Goal: Task Accomplishment & Management: Use online tool/utility

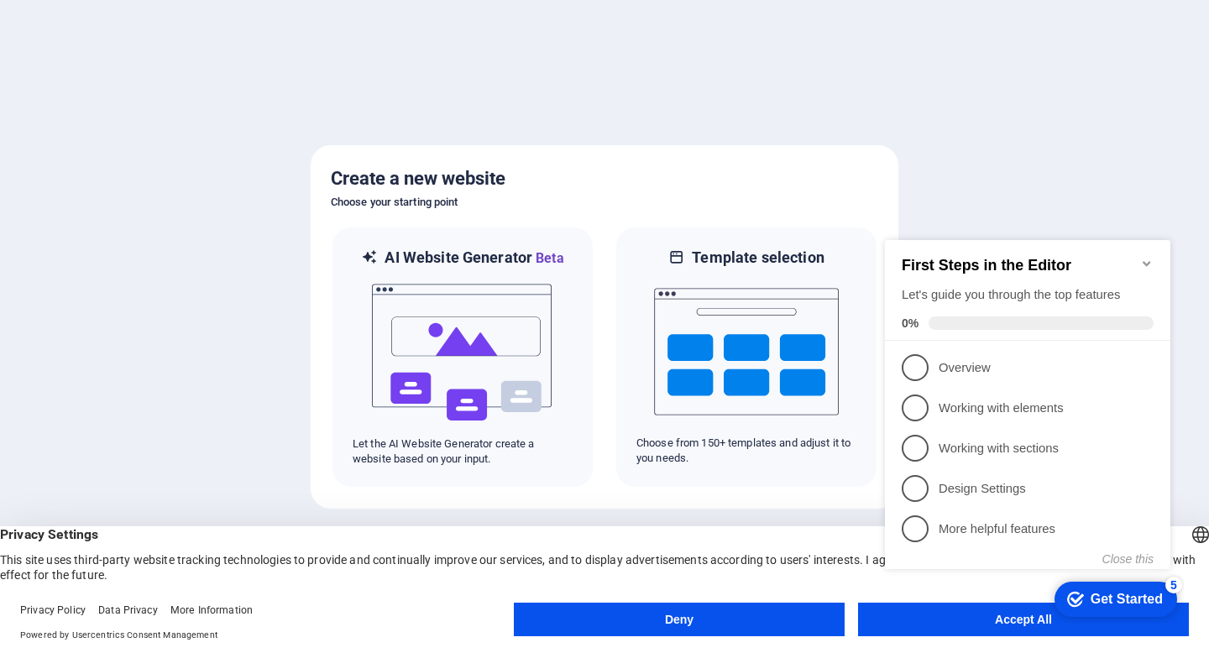
click at [1147, 258] on icon "Minimize checklist" at bounding box center [1146, 263] width 13 height 13
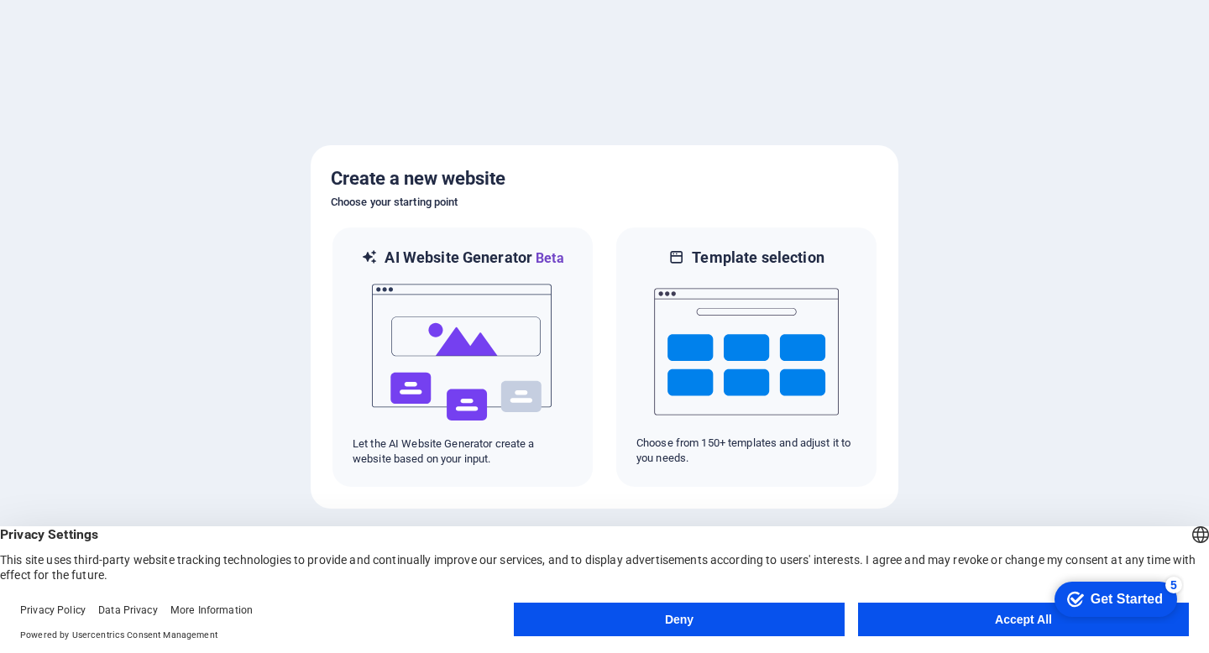
click at [989, 620] on button "Accept All" at bounding box center [1023, 620] width 331 height 34
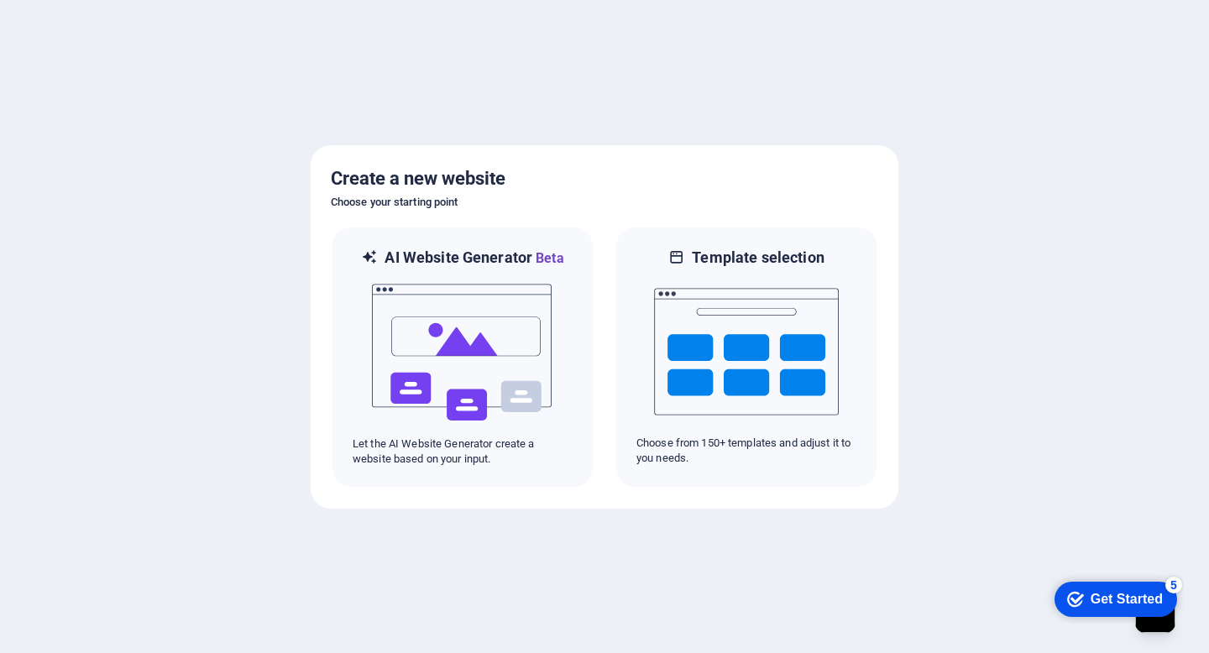
click at [833, 576] on div at bounding box center [604, 326] width 1209 height 653
click at [1140, 604] on div "Get Started" at bounding box center [1127, 599] width 72 height 15
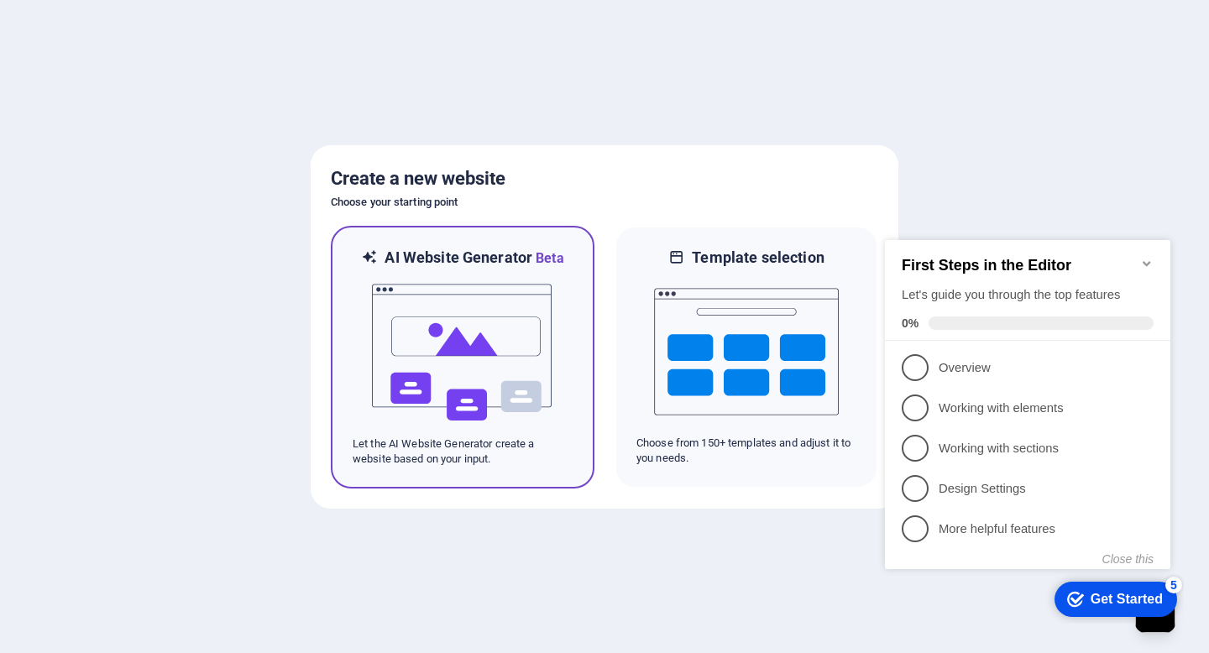
click at [544, 358] on img at bounding box center [462, 353] width 185 height 168
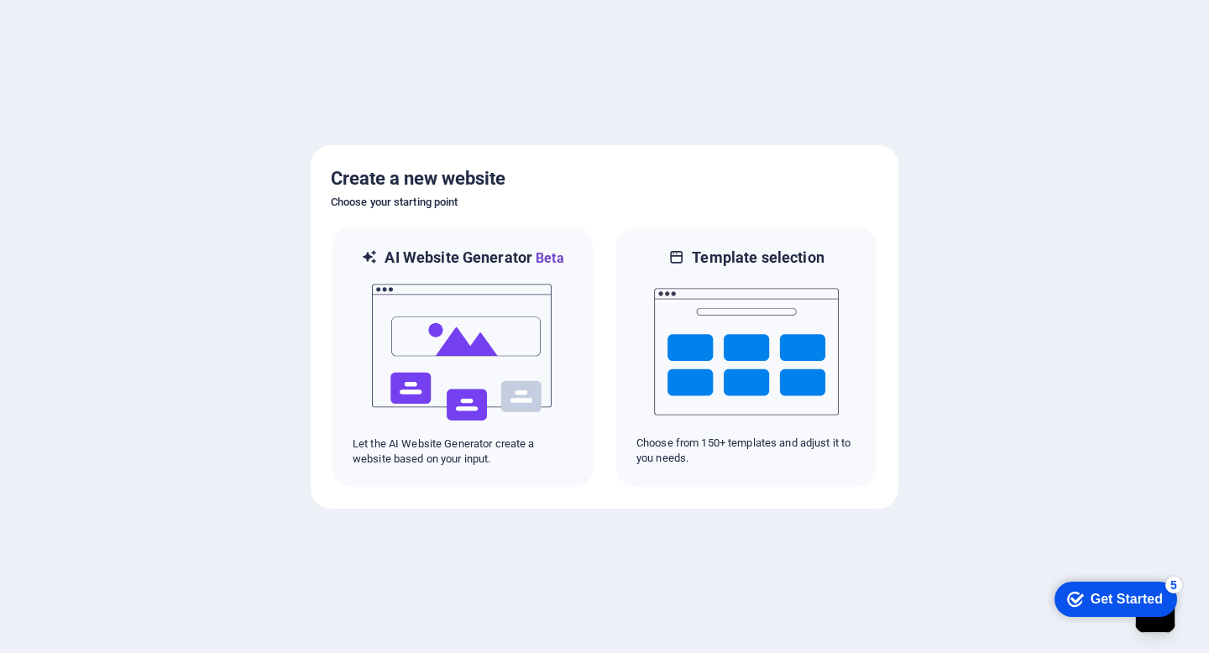
click at [557, 508] on div at bounding box center [604, 326] width 1209 height 653
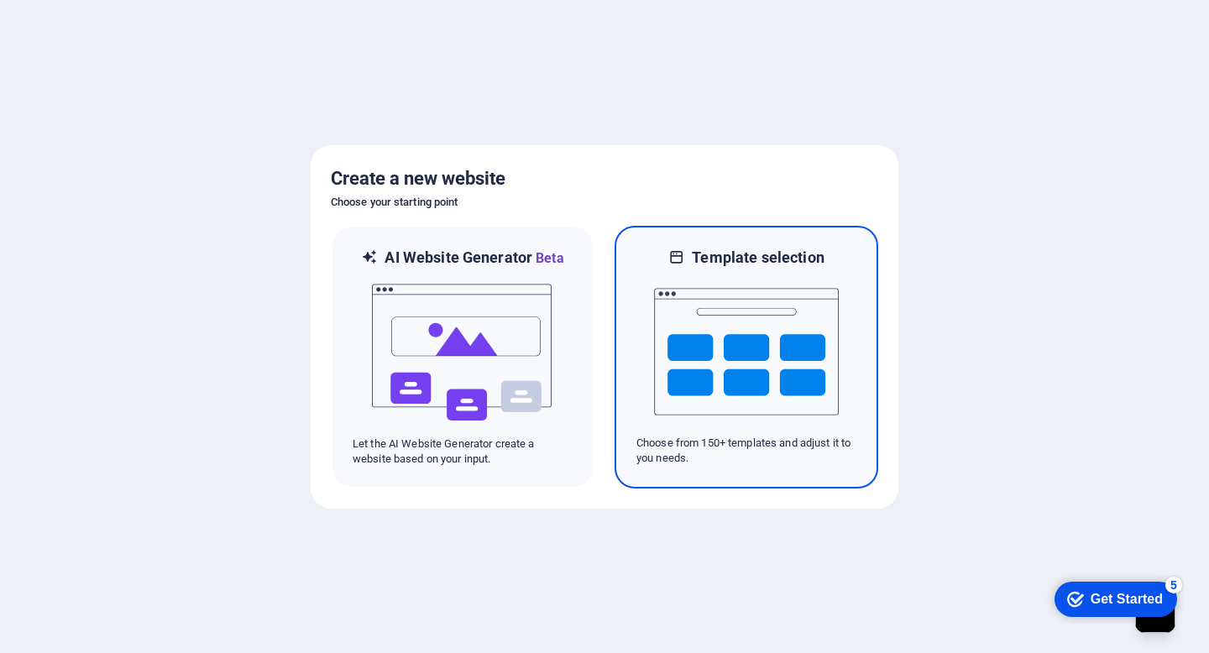
click at [768, 337] on img at bounding box center [746, 352] width 185 height 168
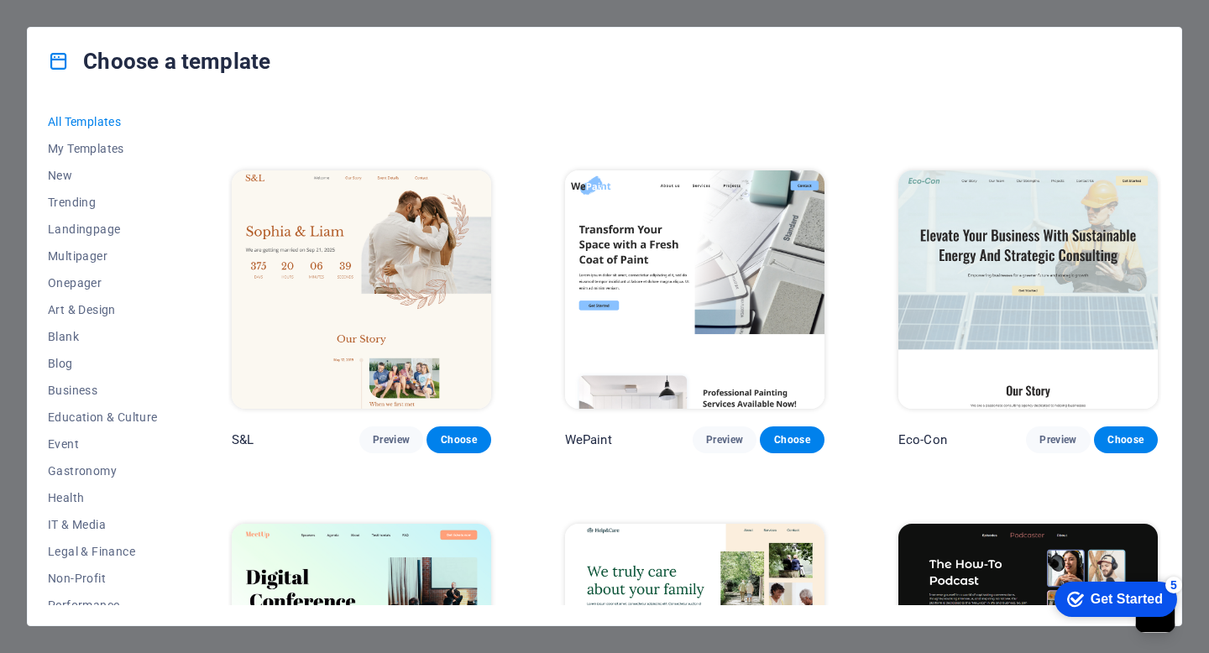
scroll to position [762, 0]
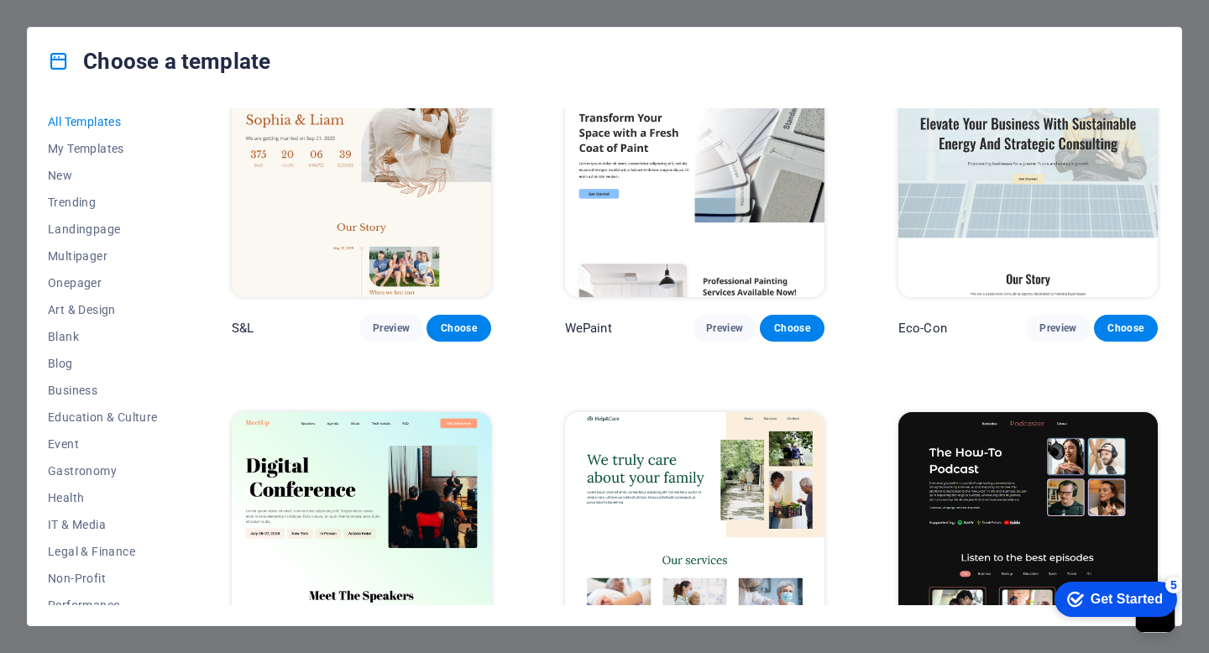
drag, startPoint x: 174, startPoint y: 297, endPoint x: 174, endPoint y: 340, distance: 42.8
click at [174, 340] on div "All Templates My Templates New Trending Landingpage Multipager Onepager Art & D…" at bounding box center [113, 356] width 130 height 497
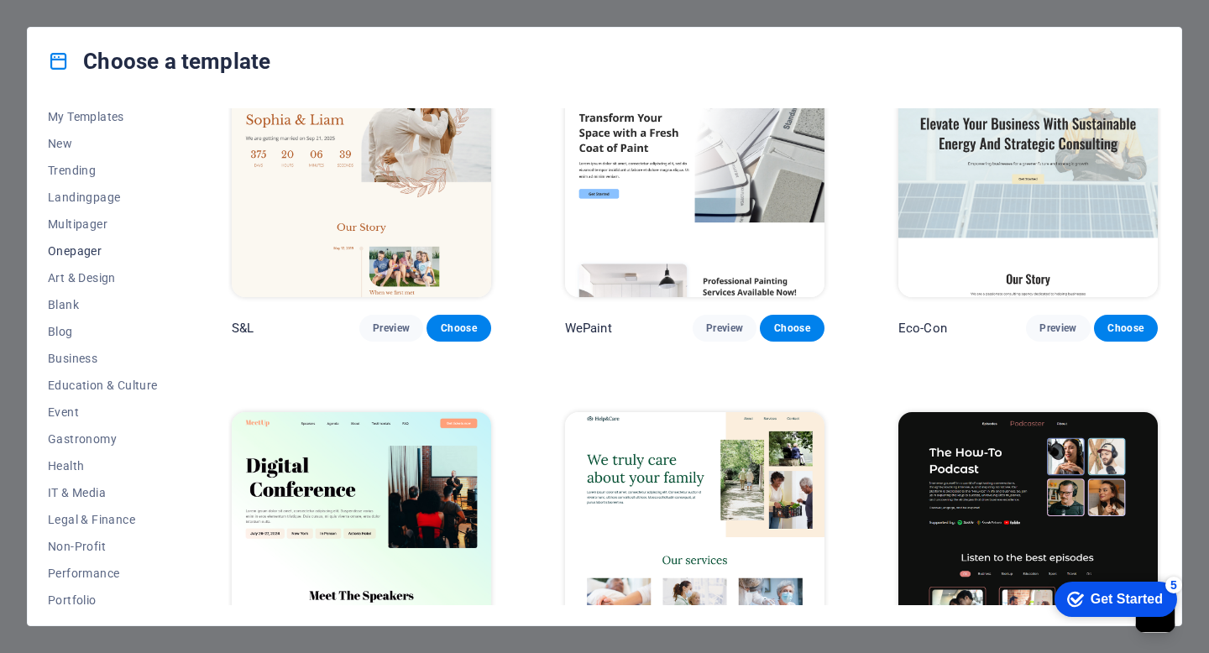
scroll to position [0, 0]
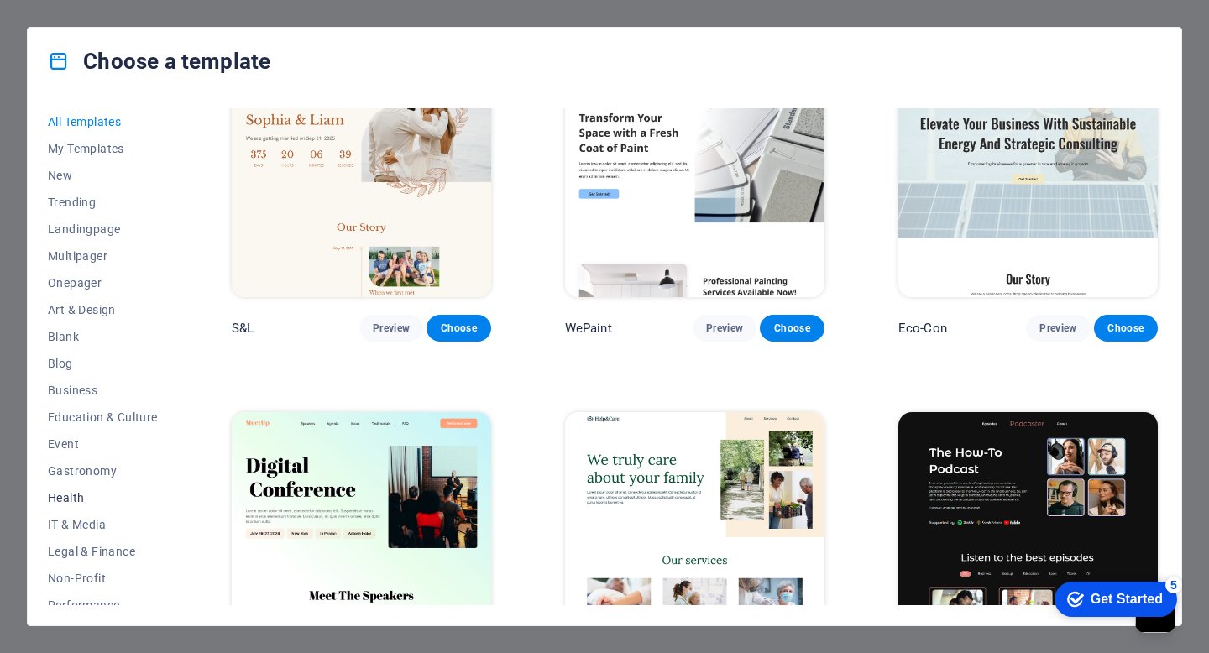
click at [69, 500] on span "Health" at bounding box center [103, 497] width 110 height 13
